Goal: Navigation & Orientation: Find specific page/section

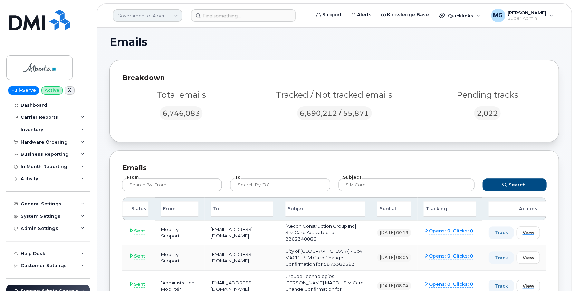
scroll to position [198, 0]
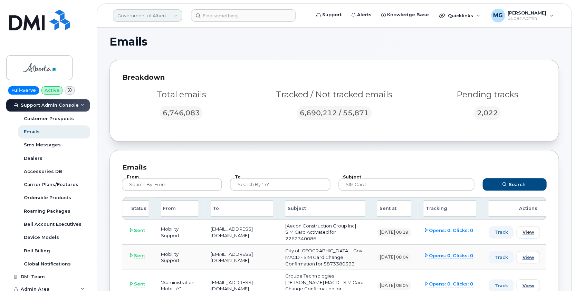
click at [165, 14] on link "Government of Alberta (GOA)" at bounding box center [147, 15] width 69 height 12
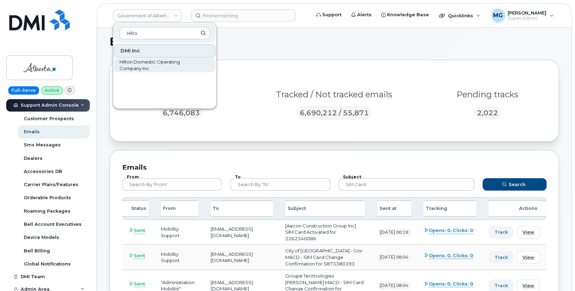
type input "Hilto"
click at [143, 61] on span "Hilton Domestic Operating Company Inc" at bounding box center [158, 65] width 79 height 13
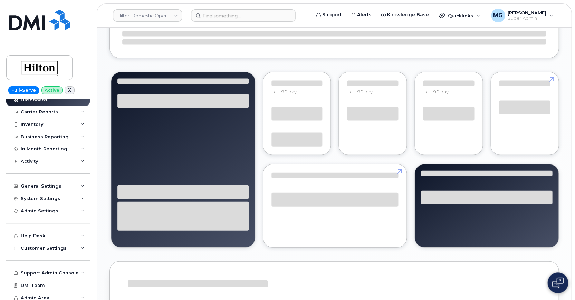
scroll to position [410, 0]
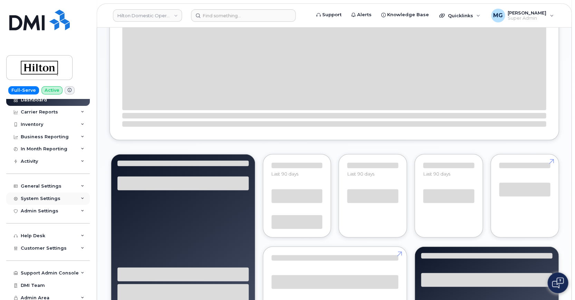
click at [29, 196] on div "System Settings" at bounding box center [41, 199] width 40 height 6
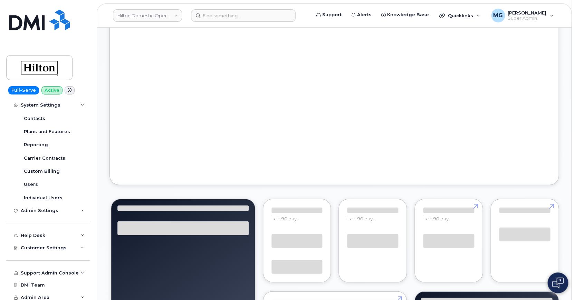
scroll to position [111, 0]
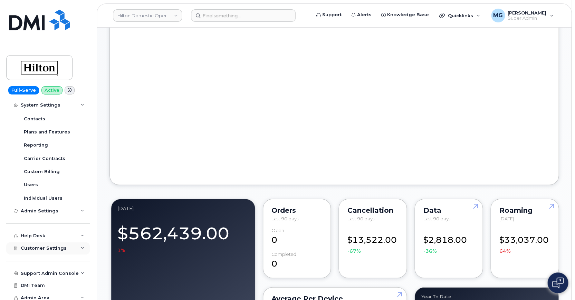
click at [38, 246] on span "Customer Settings" at bounding box center [44, 248] width 46 height 5
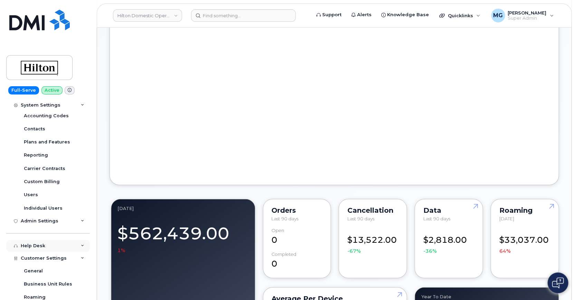
scroll to position [95, 0]
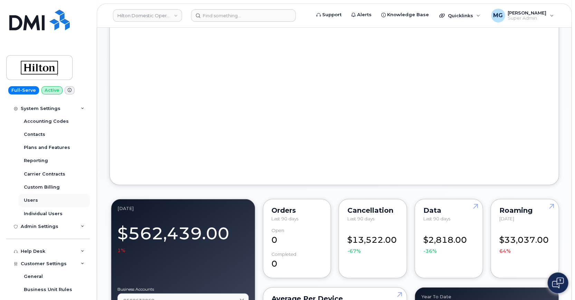
click at [32, 198] on div "Users" at bounding box center [31, 201] width 14 height 6
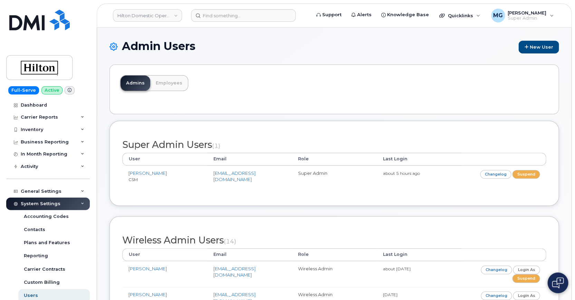
click at [168, 82] on link "Employees" at bounding box center [169, 83] width 38 height 15
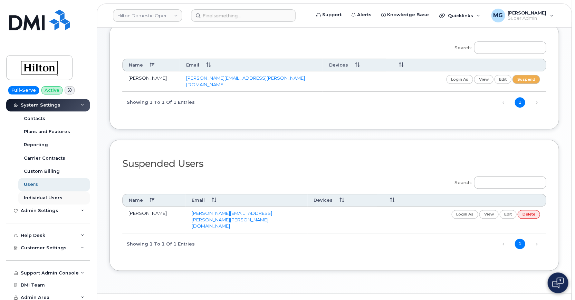
scroll to position [111, 0]
click at [39, 233] on div "Help Desk" at bounding box center [33, 236] width 25 height 6
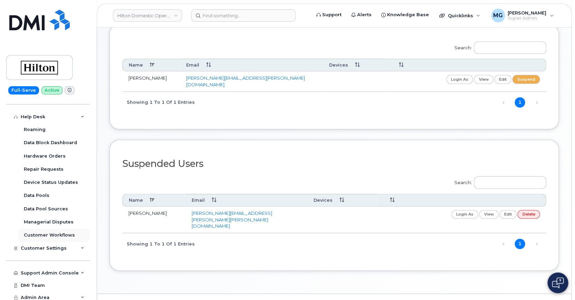
scroll to position [230, 0]
click at [41, 246] on span "Customer Settings" at bounding box center [44, 248] width 46 height 5
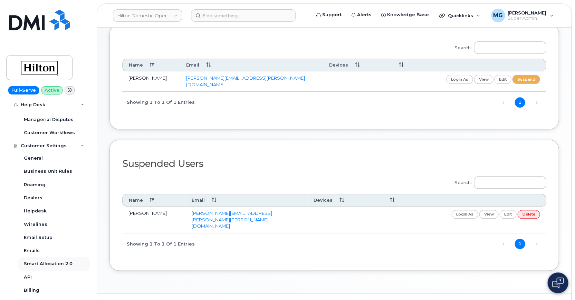
scroll to position [323, 0]
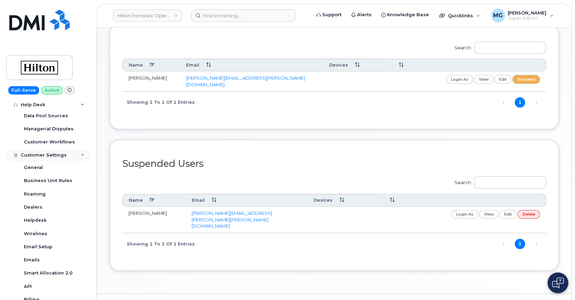
click at [78, 150] on div "Customer Settings" at bounding box center [48, 155] width 84 height 12
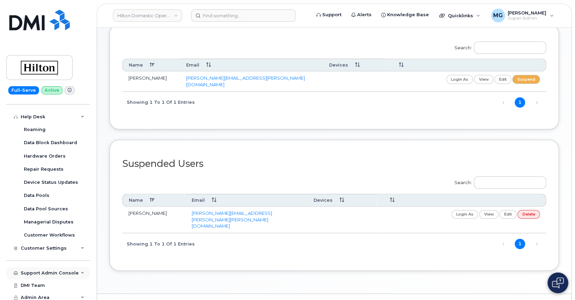
click at [54, 271] on div "Support Admin Console" at bounding box center [50, 274] width 58 height 6
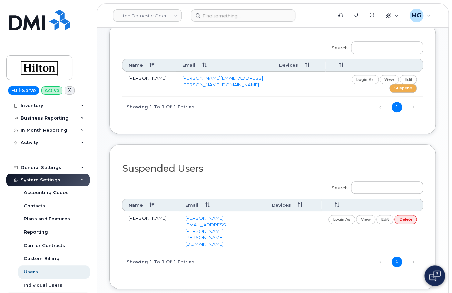
scroll to position [21, 0]
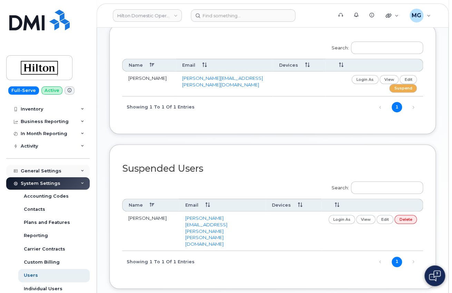
click at [50, 169] on div "General Settings" at bounding box center [41, 171] width 41 height 6
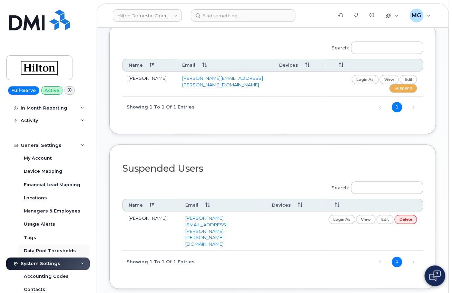
scroll to position [54, 0]
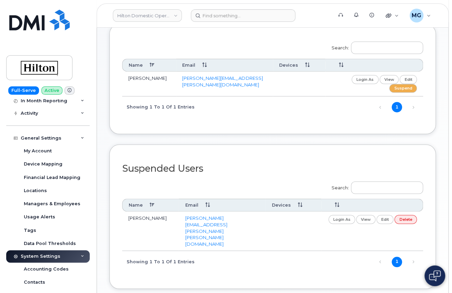
click at [81, 255] on icon at bounding box center [82, 256] width 3 height 3
click at [38, 201] on div "Managers & Employees" at bounding box center [52, 204] width 57 height 6
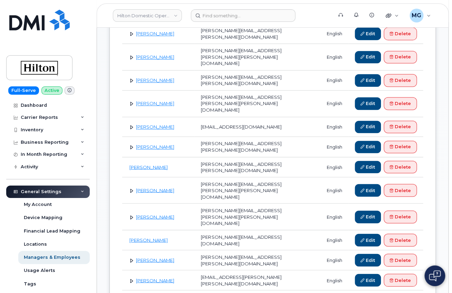
scroll to position [354, 0]
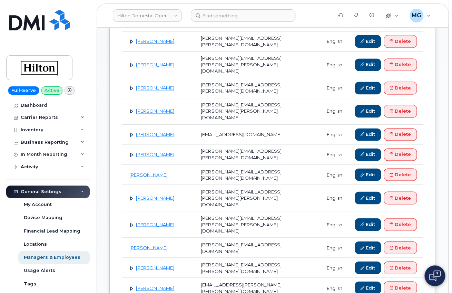
click at [131, 151] on link at bounding box center [131, 154] width 7 height 7
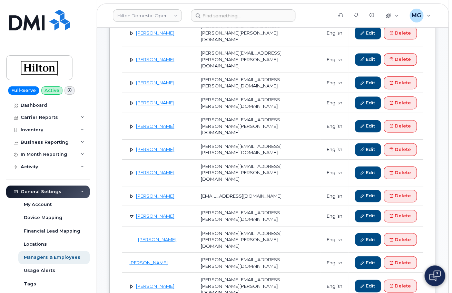
scroll to position [287, 0]
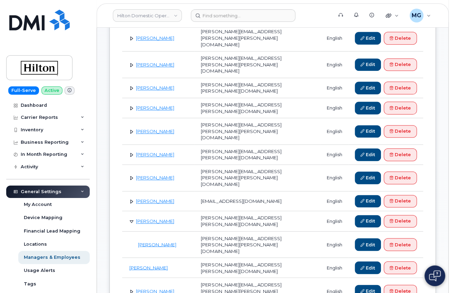
click at [131, 151] on link at bounding box center [131, 154] width 7 height 7
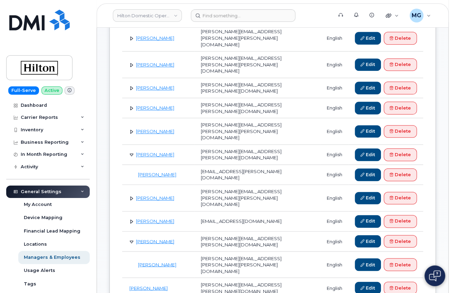
click at [131, 105] on link at bounding box center [131, 108] width 7 height 7
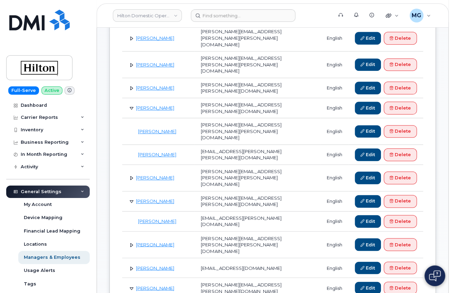
click at [131, 105] on link at bounding box center [131, 108] width 7 height 7
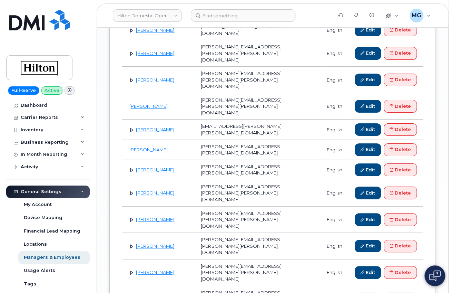
scroll to position [963, 0]
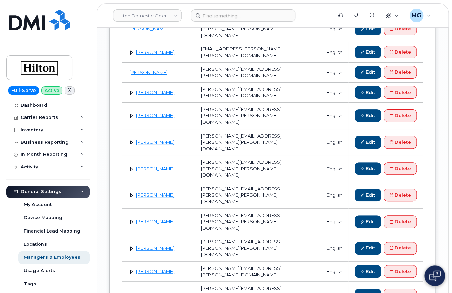
scroll to position [1043, 0]
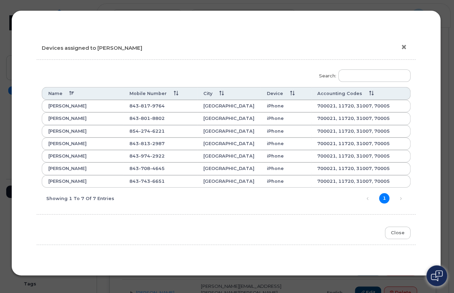
click at [404, 46] on button "×" at bounding box center [406, 47] width 10 height 10
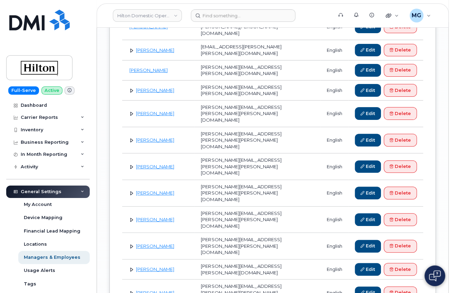
scroll to position [1044, 0]
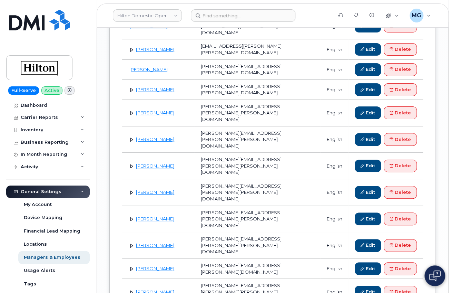
click at [81, 190] on icon at bounding box center [82, 191] width 3 height 3
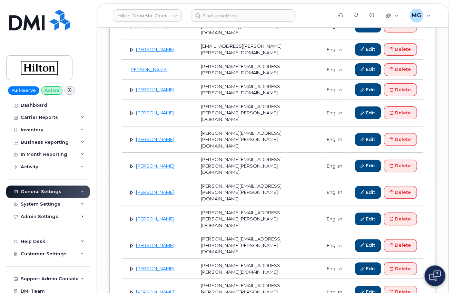
click at [81, 190] on icon at bounding box center [82, 191] width 3 height 3
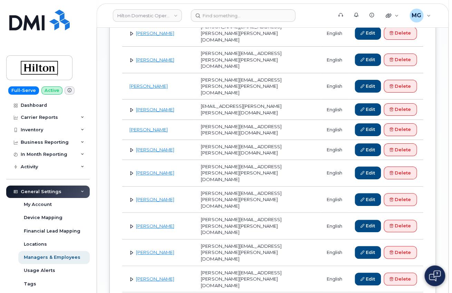
scroll to position [985, 0]
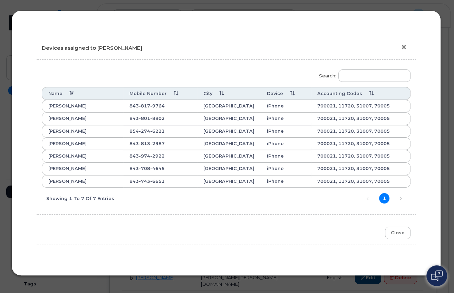
click at [404, 46] on button "×" at bounding box center [406, 47] width 10 height 10
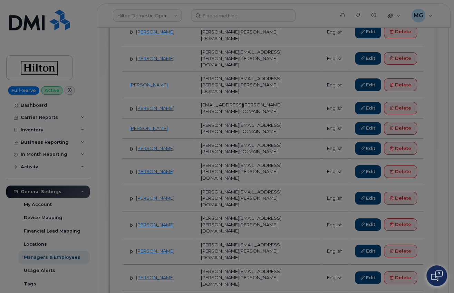
click at [404, 46] on div "× Devices assigned to Allen Bandarovich Search: Name Mobile Number City Device …" at bounding box center [226, 77] width 404 height 240
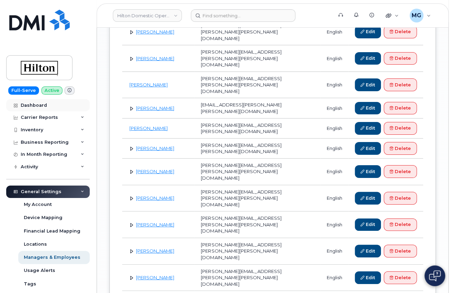
click at [35, 106] on div "Dashboard" at bounding box center [34, 106] width 26 height 6
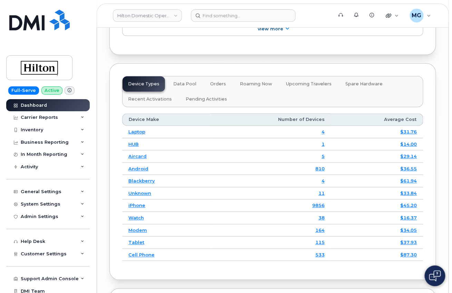
scroll to position [1081, 0]
click at [32, 164] on div "Activity" at bounding box center [29, 167] width 17 height 6
click at [40, 201] on div "System Settings" at bounding box center [41, 204] width 40 height 6
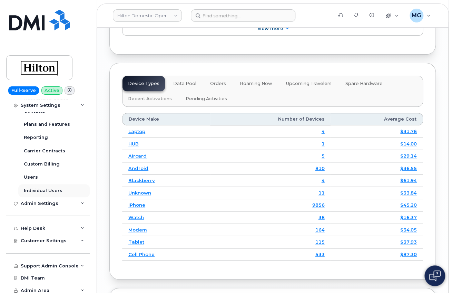
scroll to position [118, 0]
click at [38, 175] on link "Users" at bounding box center [53, 177] width 71 height 13
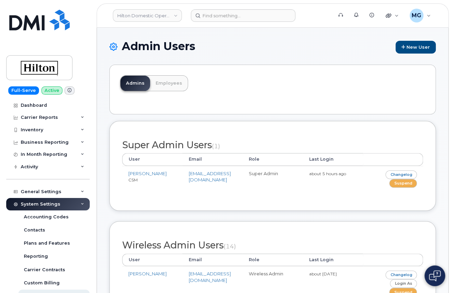
click at [176, 83] on link "Employees" at bounding box center [169, 83] width 38 height 15
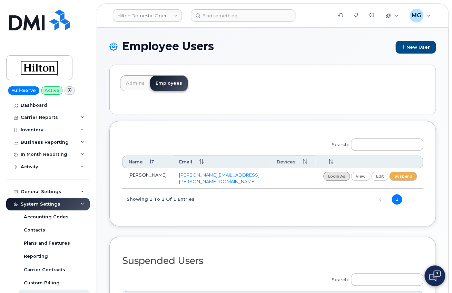
click at [334, 175] on link "login as" at bounding box center [337, 176] width 27 height 9
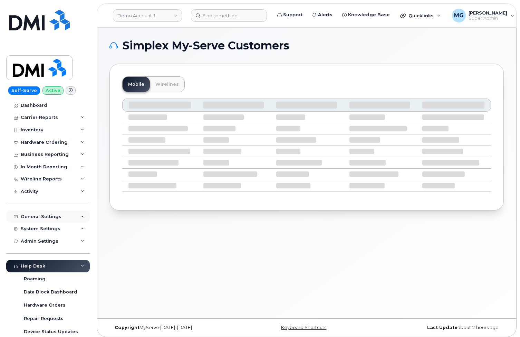
click at [36, 214] on div "General Settings" at bounding box center [41, 217] width 41 height 6
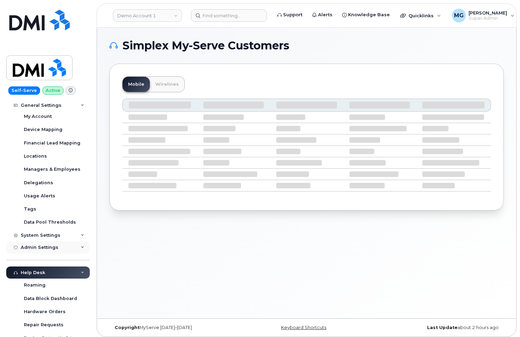
scroll to position [115, 0]
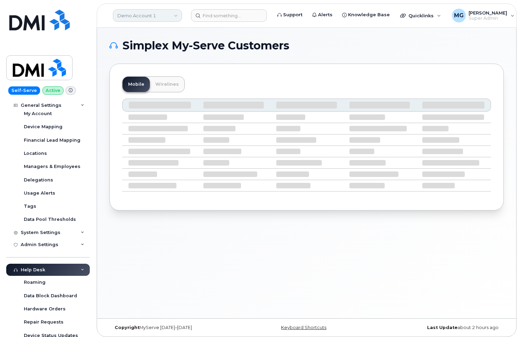
click at [143, 13] on link "Demo Account 1" at bounding box center [147, 15] width 69 height 12
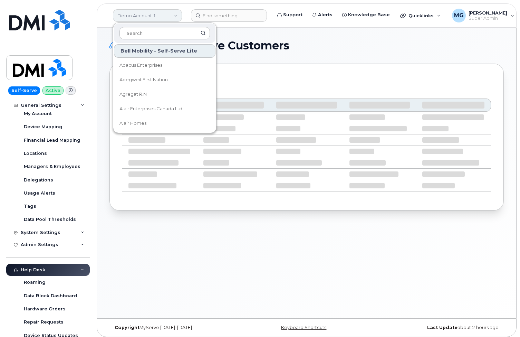
scroll to position [1, 0]
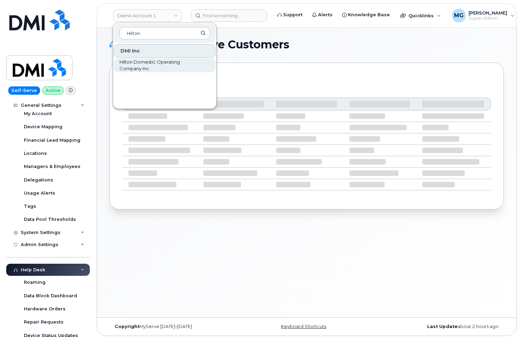
type input "Hilton"
click at [129, 64] on span "Hilton Domestic Operating Company Inc" at bounding box center [158, 65] width 79 height 13
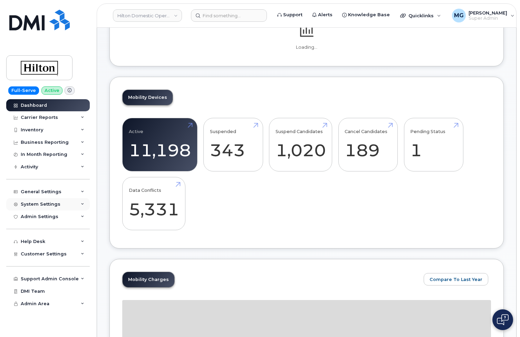
scroll to position [55, 0]
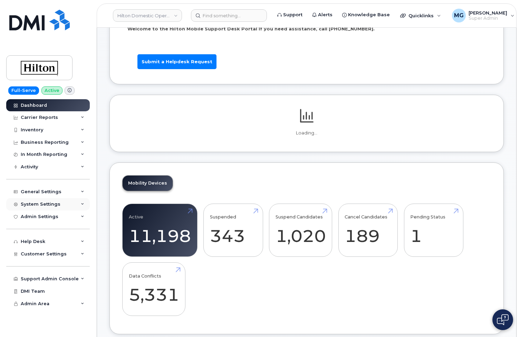
click at [48, 201] on div "System Settings" at bounding box center [41, 204] width 40 height 6
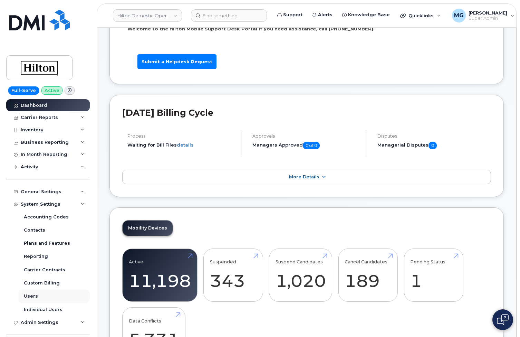
click at [35, 293] on div "Users" at bounding box center [31, 296] width 14 height 6
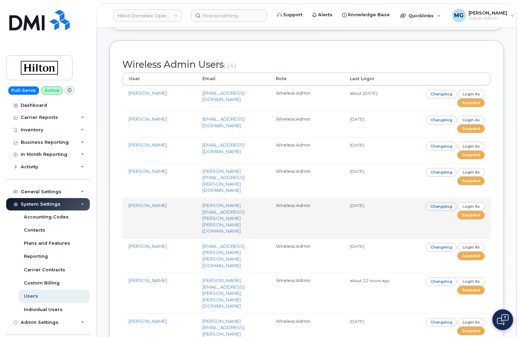
scroll to position [183, 0]
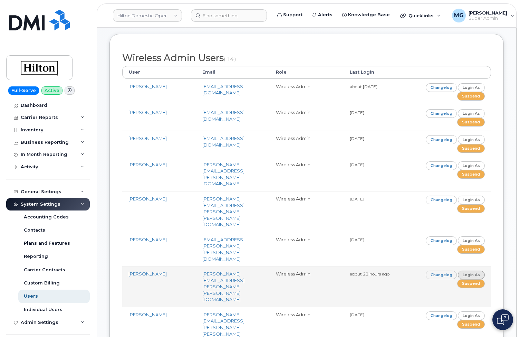
click at [466, 270] on link "Login as" at bounding box center [471, 274] width 27 height 9
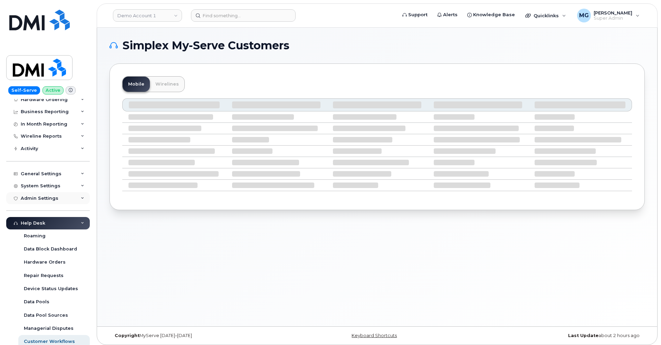
scroll to position [44, 0]
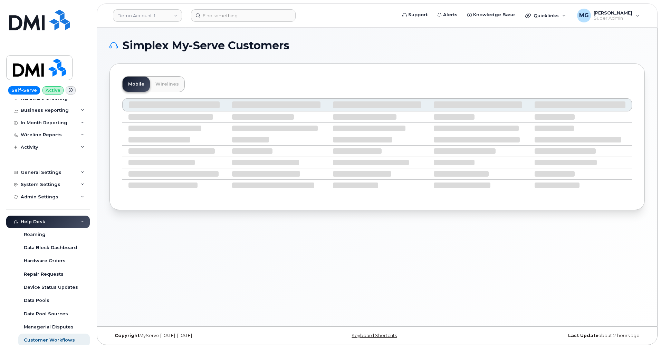
click at [63, 219] on div "Help Desk" at bounding box center [48, 222] width 84 height 12
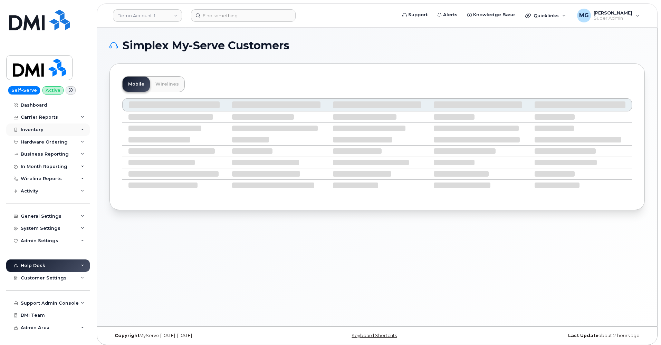
click at [43, 126] on div "Inventory" at bounding box center [48, 130] width 84 height 12
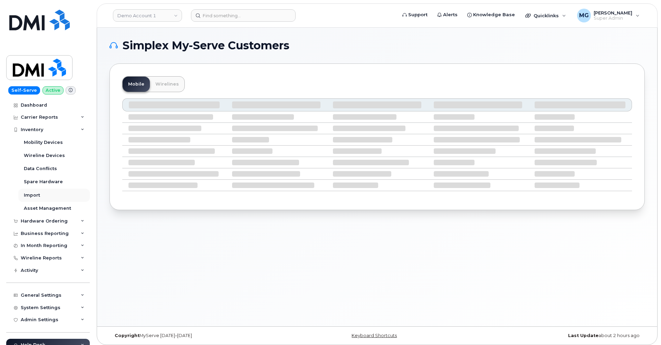
click at [40, 193] on link "Import" at bounding box center [53, 195] width 71 height 13
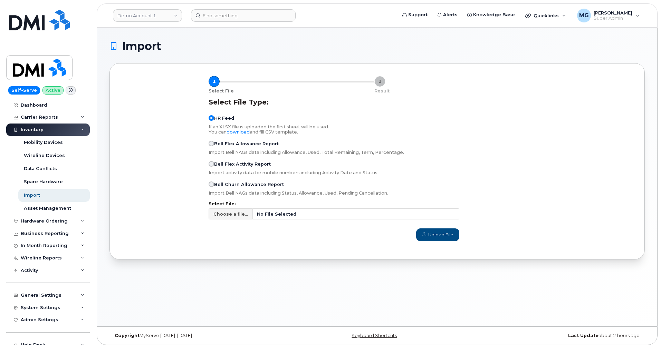
click at [213, 184] on input "Bell Churn Allowance Report" at bounding box center [212, 185] width 6 height 6
radio input "true"
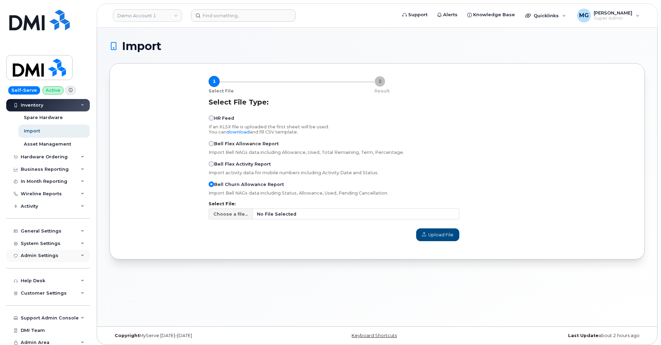
scroll to position [64, 0]
click at [46, 291] on span "Customer Settings" at bounding box center [44, 293] width 46 height 5
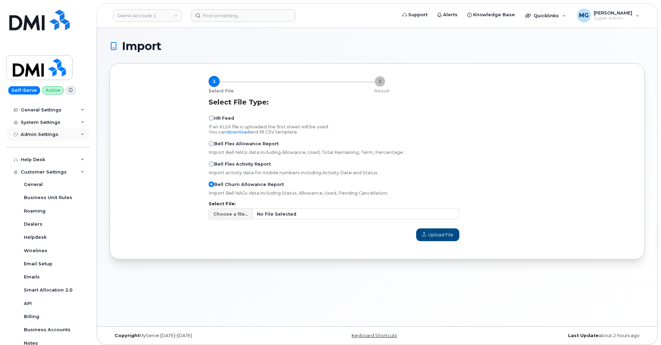
scroll to position [185, 0]
click at [28, 301] on div "API" at bounding box center [28, 304] width 8 height 6
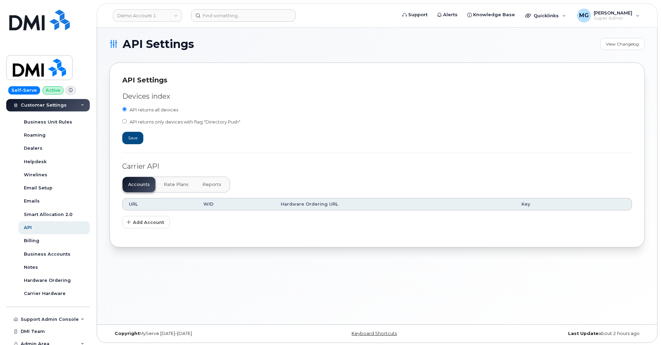
scroll to position [3, 0]
click at [44, 251] on div "Business Accounts" at bounding box center [47, 254] width 47 height 6
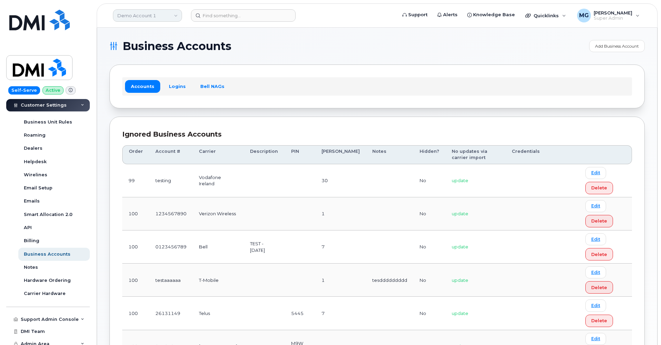
click at [141, 17] on link "Demo Account 1" at bounding box center [147, 15] width 69 height 12
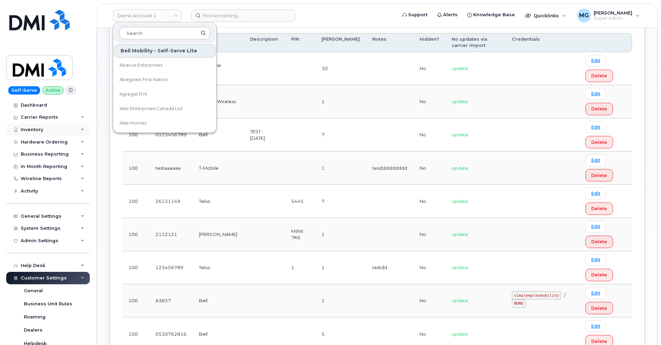
click at [38, 129] on div "Inventory" at bounding box center [32, 130] width 22 height 6
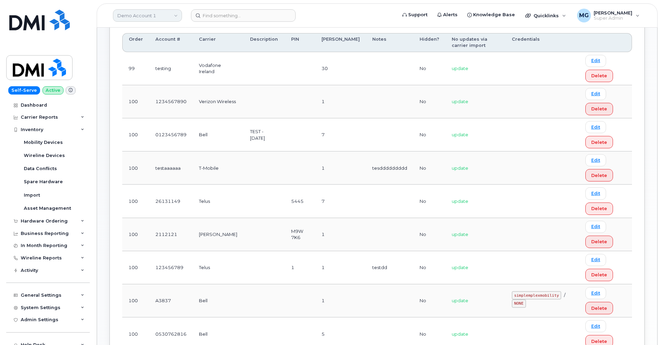
click at [155, 16] on link "Demo Account 1" at bounding box center [147, 15] width 69 height 12
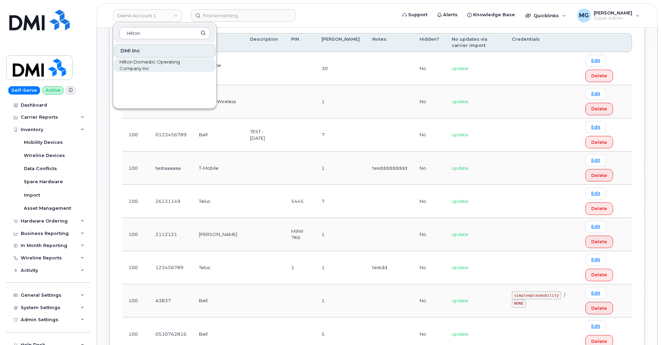
type input "Hilton"
click at [144, 65] on span "Hilton Domestic Operating Company Inc" at bounding box center [158, 65] width 79 height 13
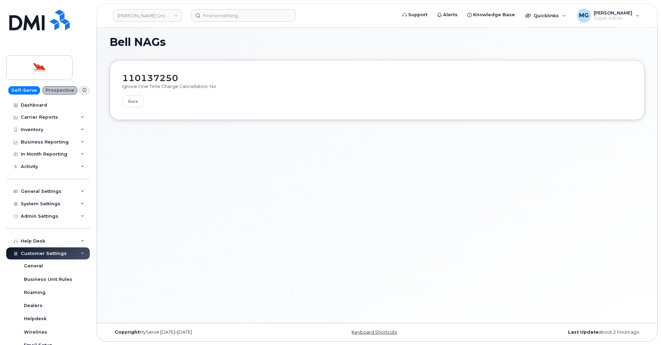
scroll to position [3, 0]
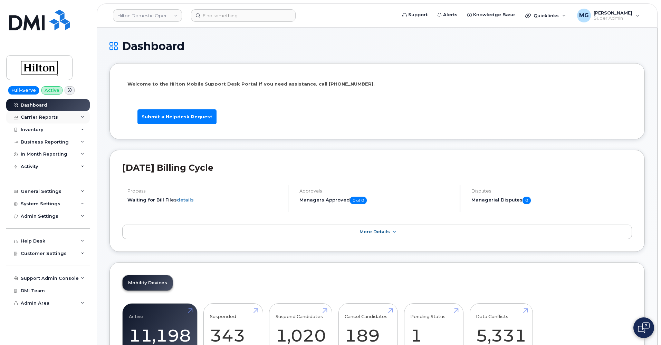
click at [44, 117] on div "Carrier Reports" at bounding box center [39, 118] width 37 height 6
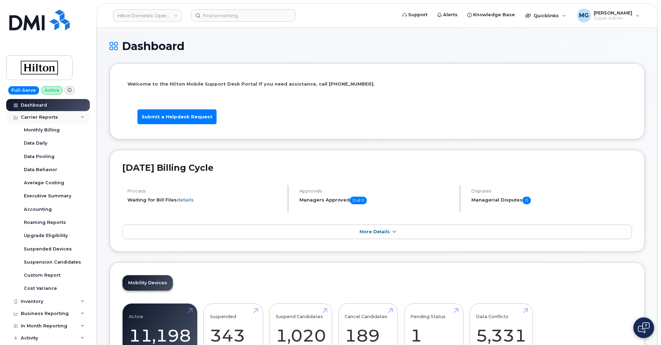
click at [81, 119] on div "Carrier Reports" at bounding box center [48, 117] width 84 height 12
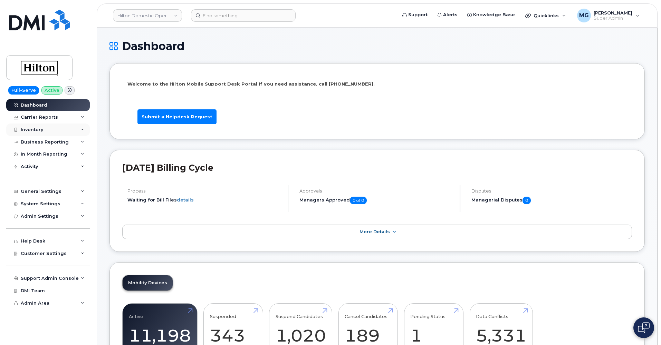
click at [58, 129] on div "Inventory" at bounding box center [48, 130] width 84 height 12
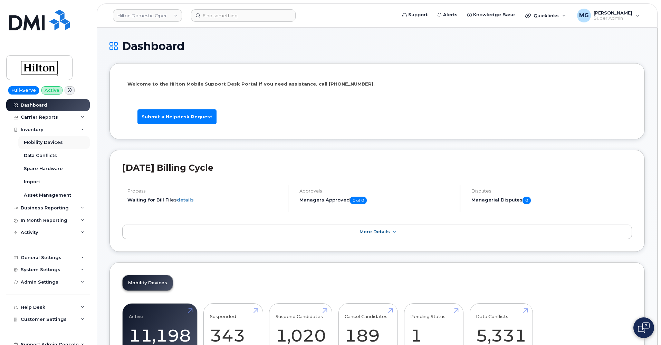
click at [51, 141] on div "Mobility Devices" at bounding box center [43, 143] width 39 height 6
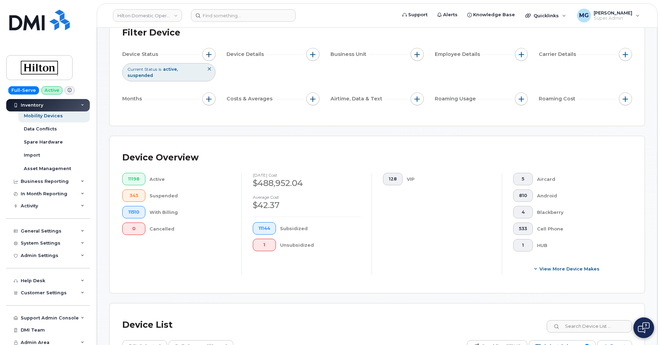
scroll to position [41, 0]
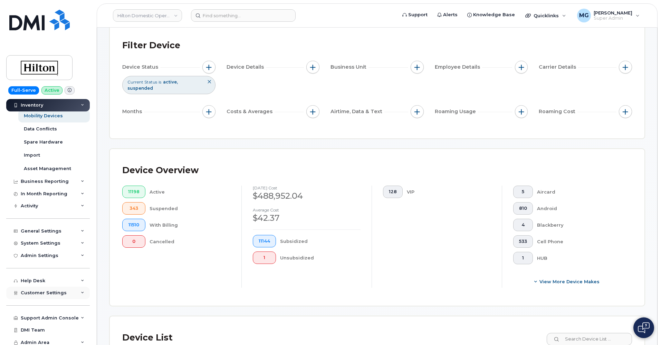
click at [45, 290] on span "Customer Settings" at bounding box center [44, 292] width 46 height 5
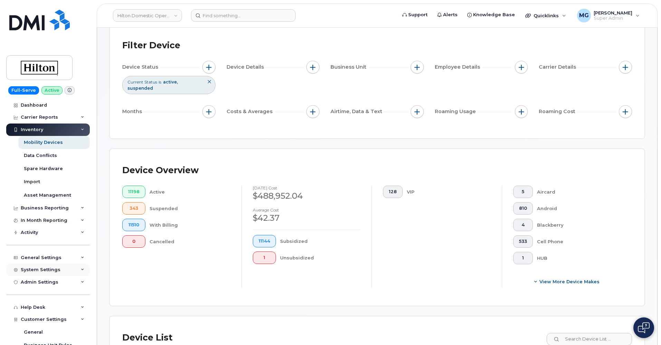
scroll to position [0, 0]
click at [47, 267] on div "System Settings" at bounding box center [41, 270] width 40 height 6
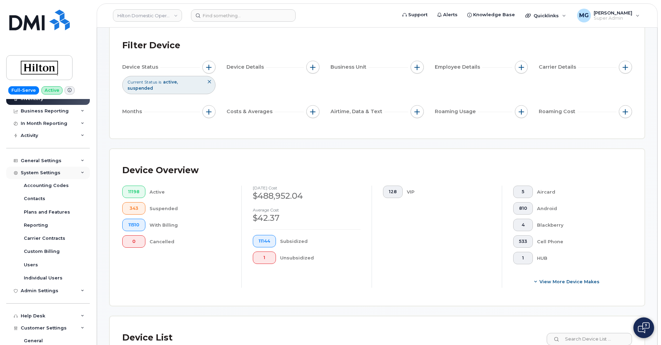
scroll to position [97, 0]
click at [50, 183] on div "Accounting Codes" at bounding box center [46, 185] width 45 height 6
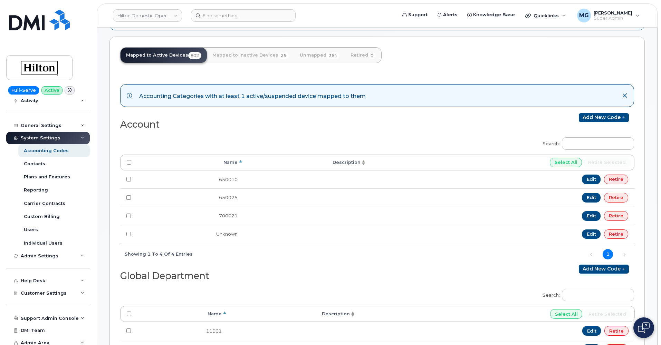
scroll to position [56, 0]
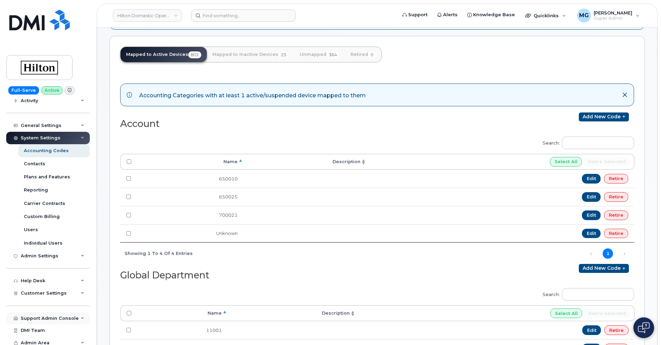
click at [50, 316] on div "Support Admin Console" at bounding box center [50, 319] width 58 height 6
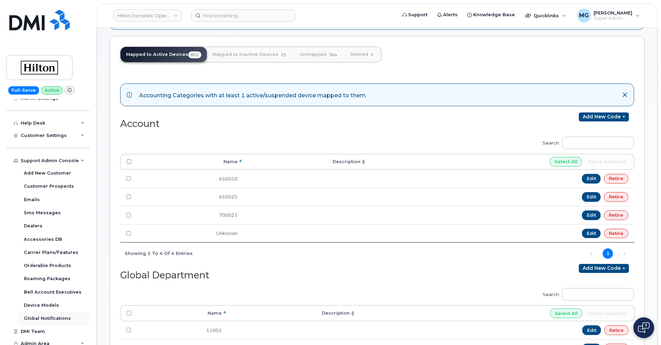
scroll to position [223, 0]
click at [49, 338] on div "Admin Area" at bounding box center [48, 344] width 84 height 12
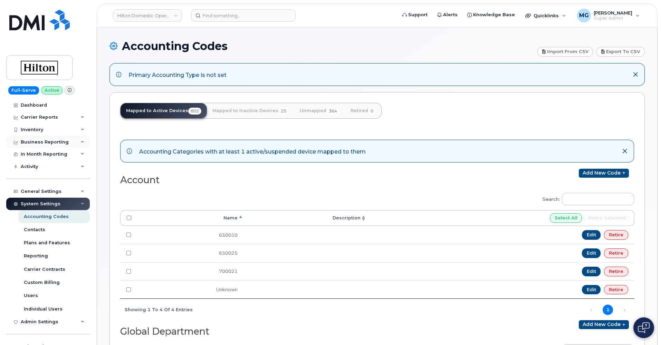
scroll to position [0, 0]
click at [45, 127] on div "Inventory" at bounding box center [48, 130] width 84 height 12
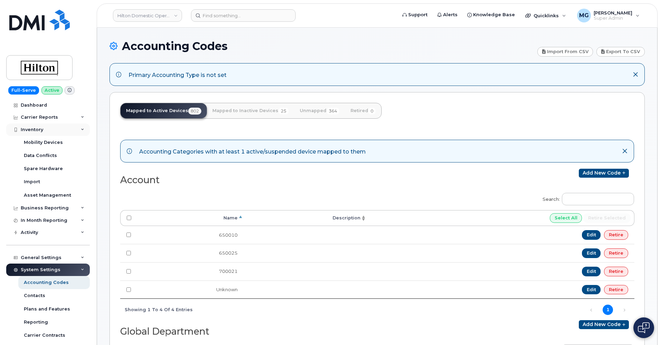
click at [77, 127] on div "Inventory" at bounding box center [48, 130] width 84 height 12
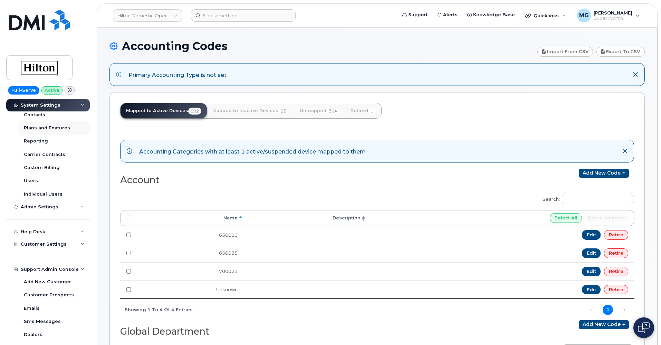
scroll to position [130, 0]
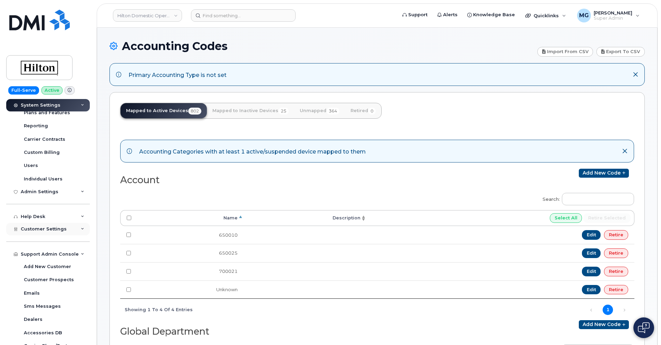
click at [51, 227] on span "Customer Settings" at bounding box center [44, 229] width 46 height 5
click at [36, 239] on div "General" at bounding box center [33, 242] width 19 height 6
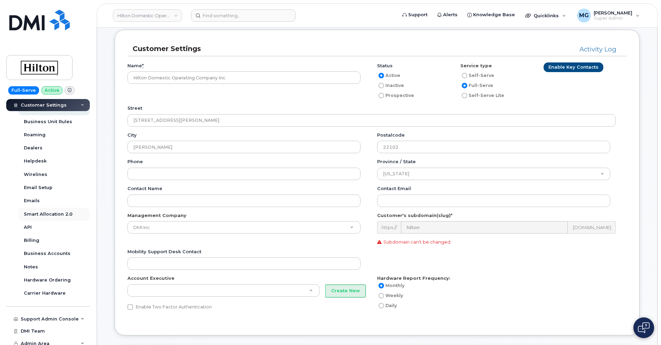
scroll to position [38, 0]
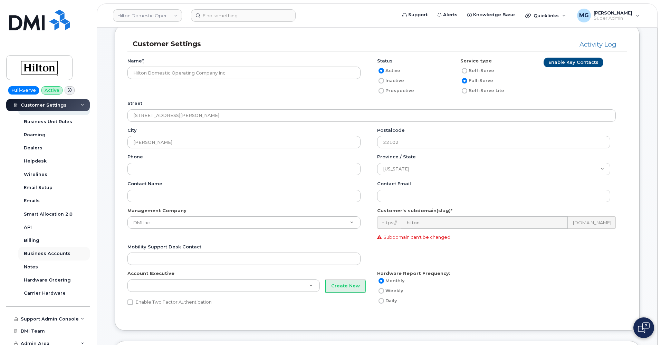
click at [41, 251] on div "Business Accounts" at bounding box center [47, 254] width 47 height 6
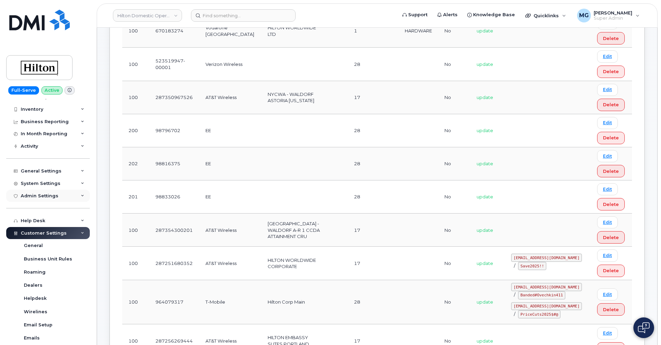
scroll to position [192, 0]
click at [46, 194] on div "Admin Settings" at bounding box center [40, 197] width 38 height 6
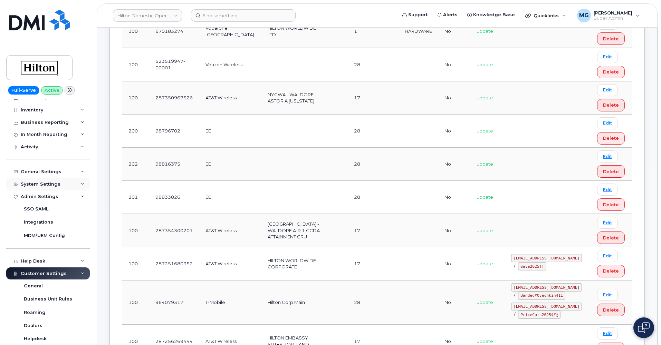
scroll to position [192, 0]
click at [46, 185] on div "System Settings" at bounding box center [41, 185] width 40 height 6
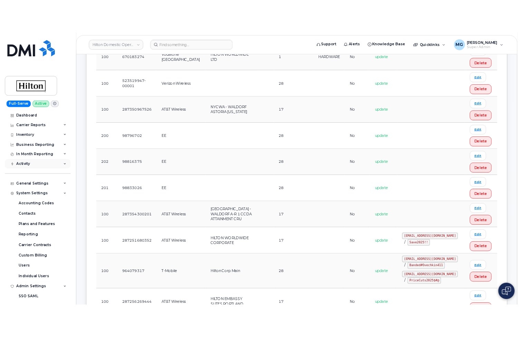
scroll to position [0, 0]
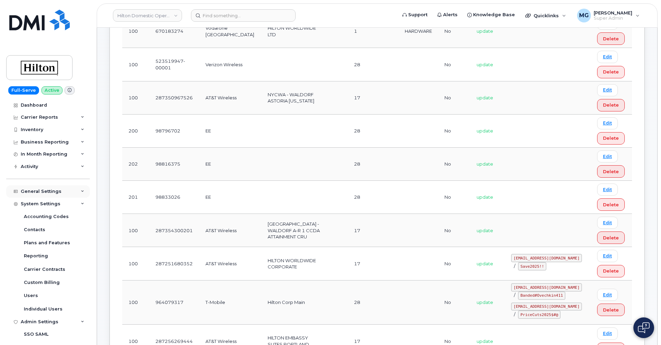
click at [49, 190] on div "General Settings" at bounding box center [41, 192] width 41 height 6
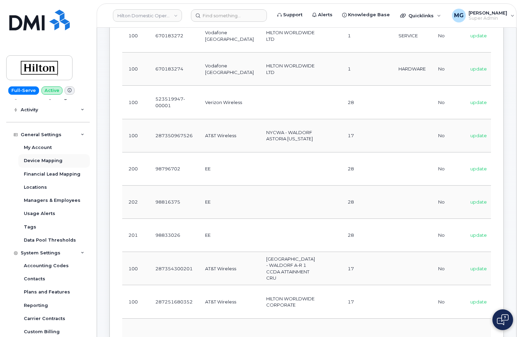
scroll to position [57, 0]
